Goal: Information Seeking & Learning: Check status

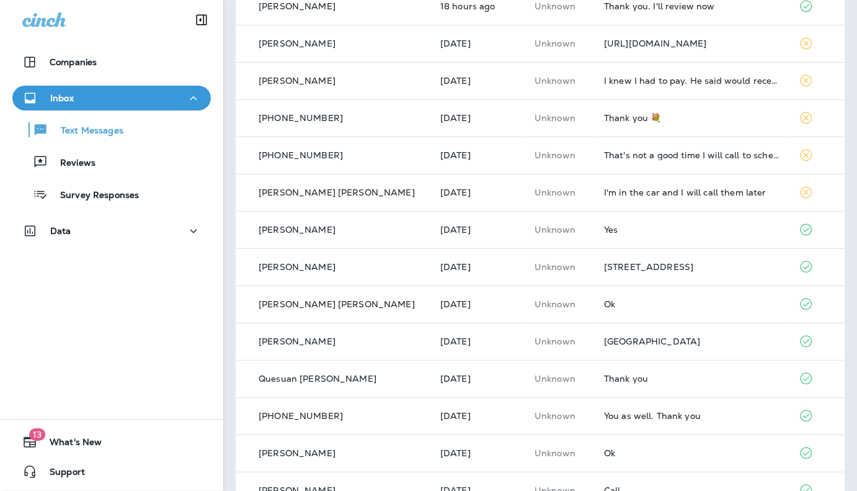
scroll to position [248, 0]
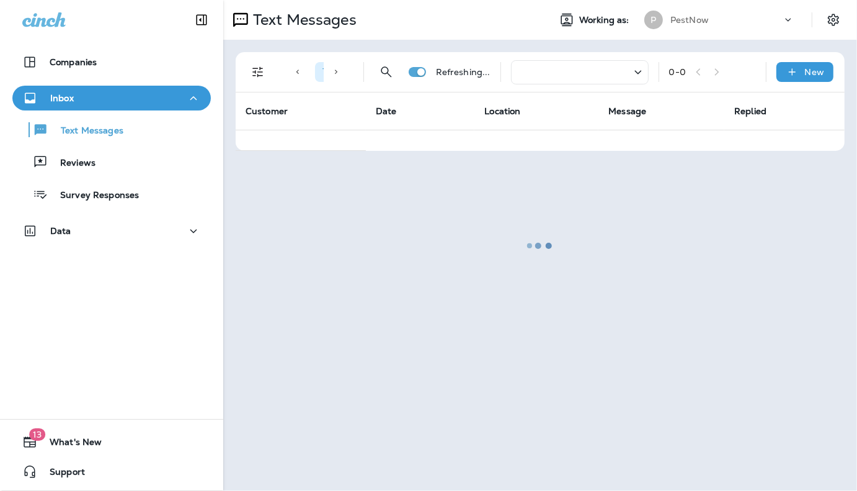
click at [671, 107] on div at bounding box center [541, 245] width 632 height 488
